Goal: Task Accomplishment & Management: Manage account settings

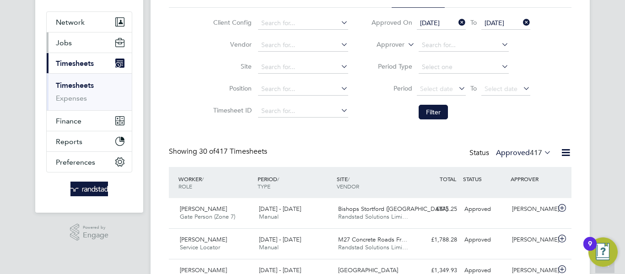
click at [70, 44] on span "Jobs" at bounding box center [64, 42] width 16 height 9
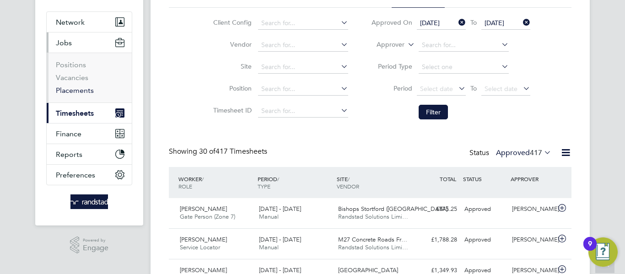
click at [79, 86] on link "Placements" at bounding box center [75, 90] width 38 height 9
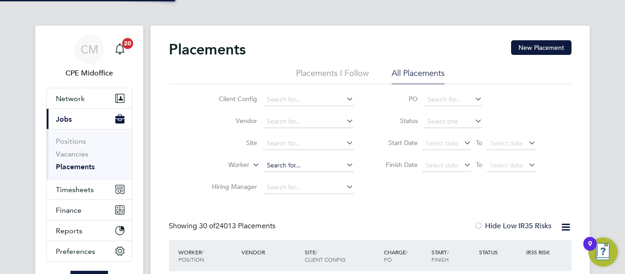
click at [293, 159] on input at bounding box center [309, 165] width 90 height 13
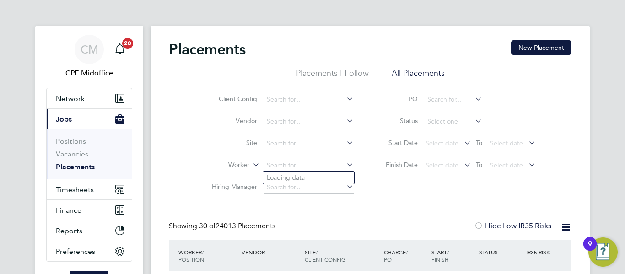
paste input "[PERSON_NAME]"
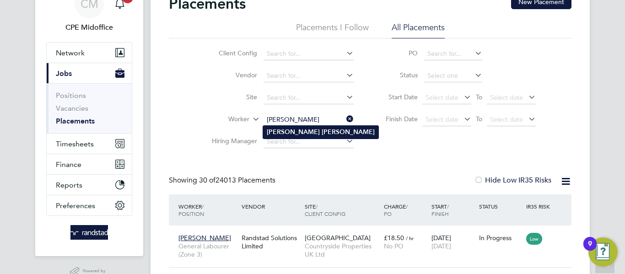
type input "[PERSON_NAME]"
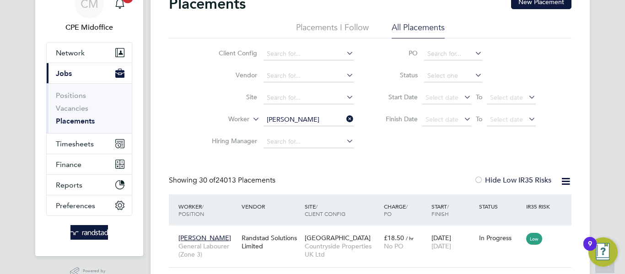
click at [310, 127] on li "[PERSON_NAME]" at bounding box center [320, 132] width 115 height 12
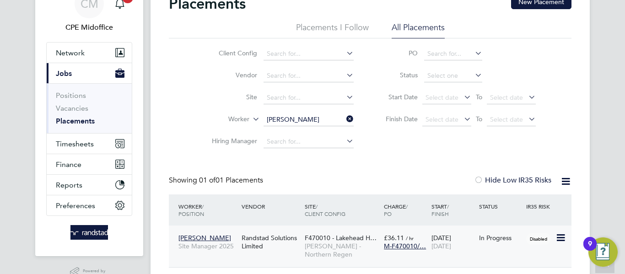
click at [316, 248] on span "[PERSON_NAME] - Northern Regen" at bounding box center [342, 250] width 75 height 16
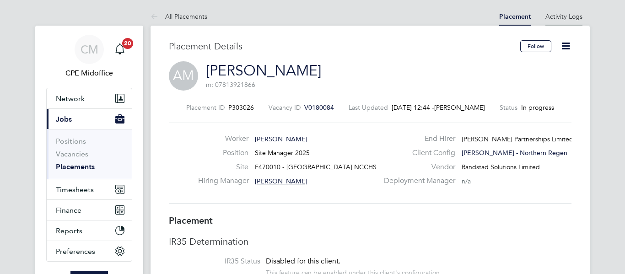
click at [568, 19] on link "Activity Logs" at bounding box center [563, 16] width 37 height 8
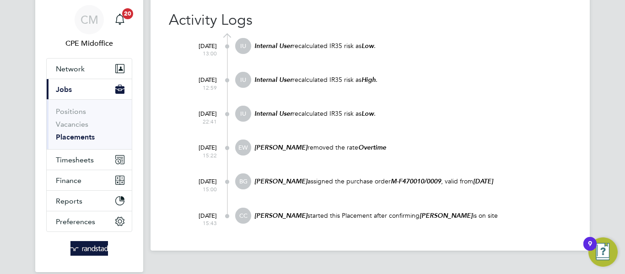
scroll to position [46, 0]
